Goal: Information Seeking & Learning: Learn about a topic

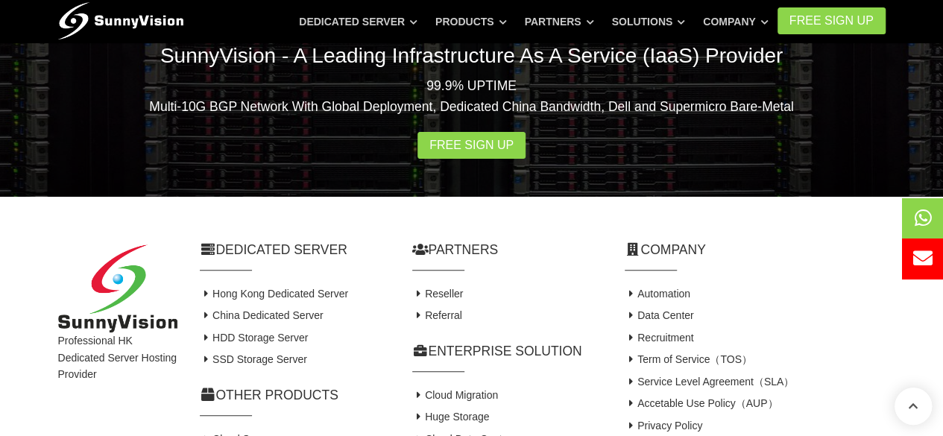
scroll to position [2999, 0]
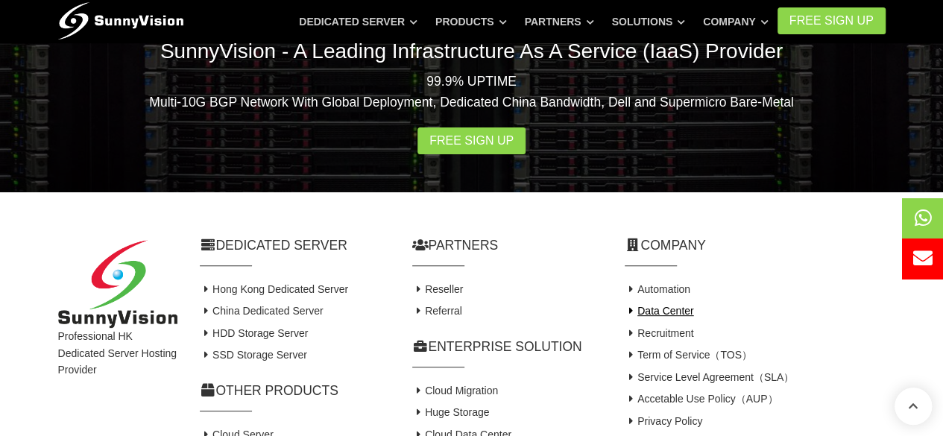
click at [689, 305] on link "Data Center" at bounding box center [659, 311] width 69 height 12
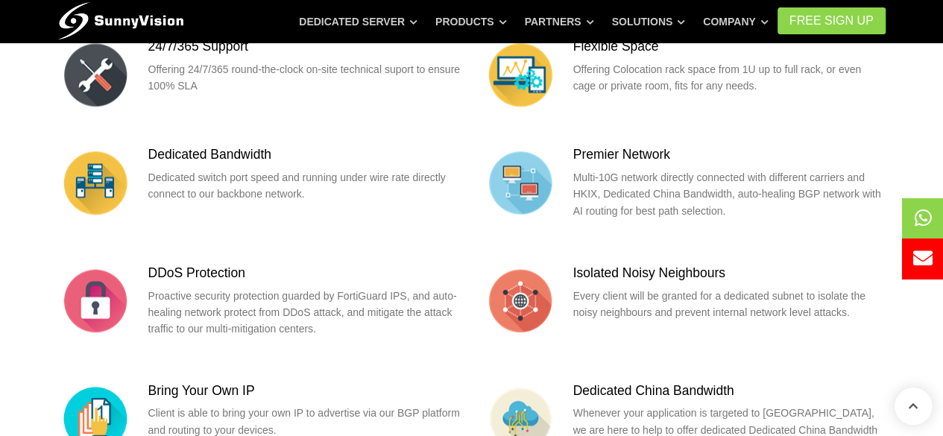
scroll to position [1192, 0]
